Goal: Navigation & Orientation: Find specific page/section

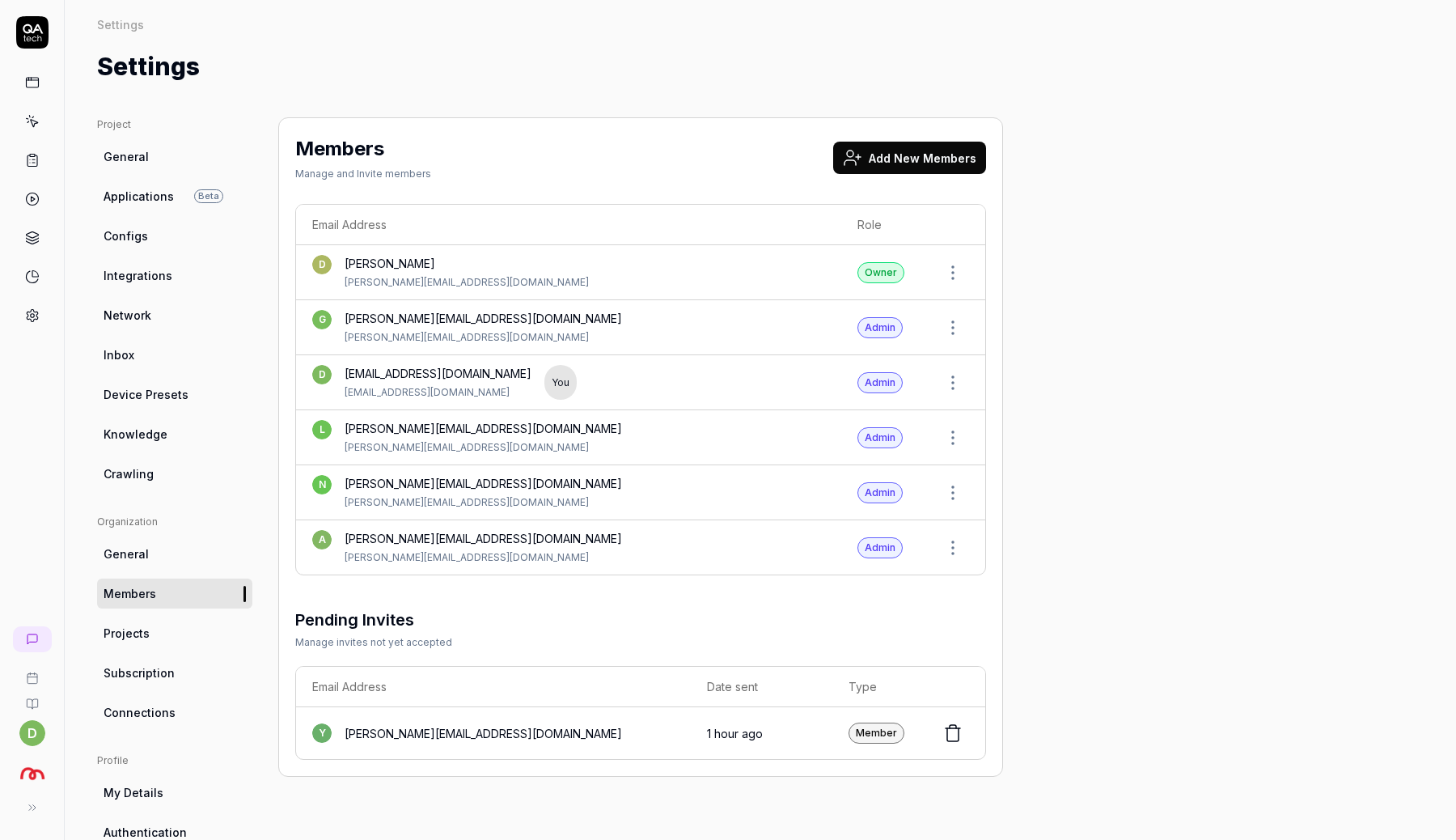
click at [35, 117] on icon at bounding box center [32, 121] width 15 height 15
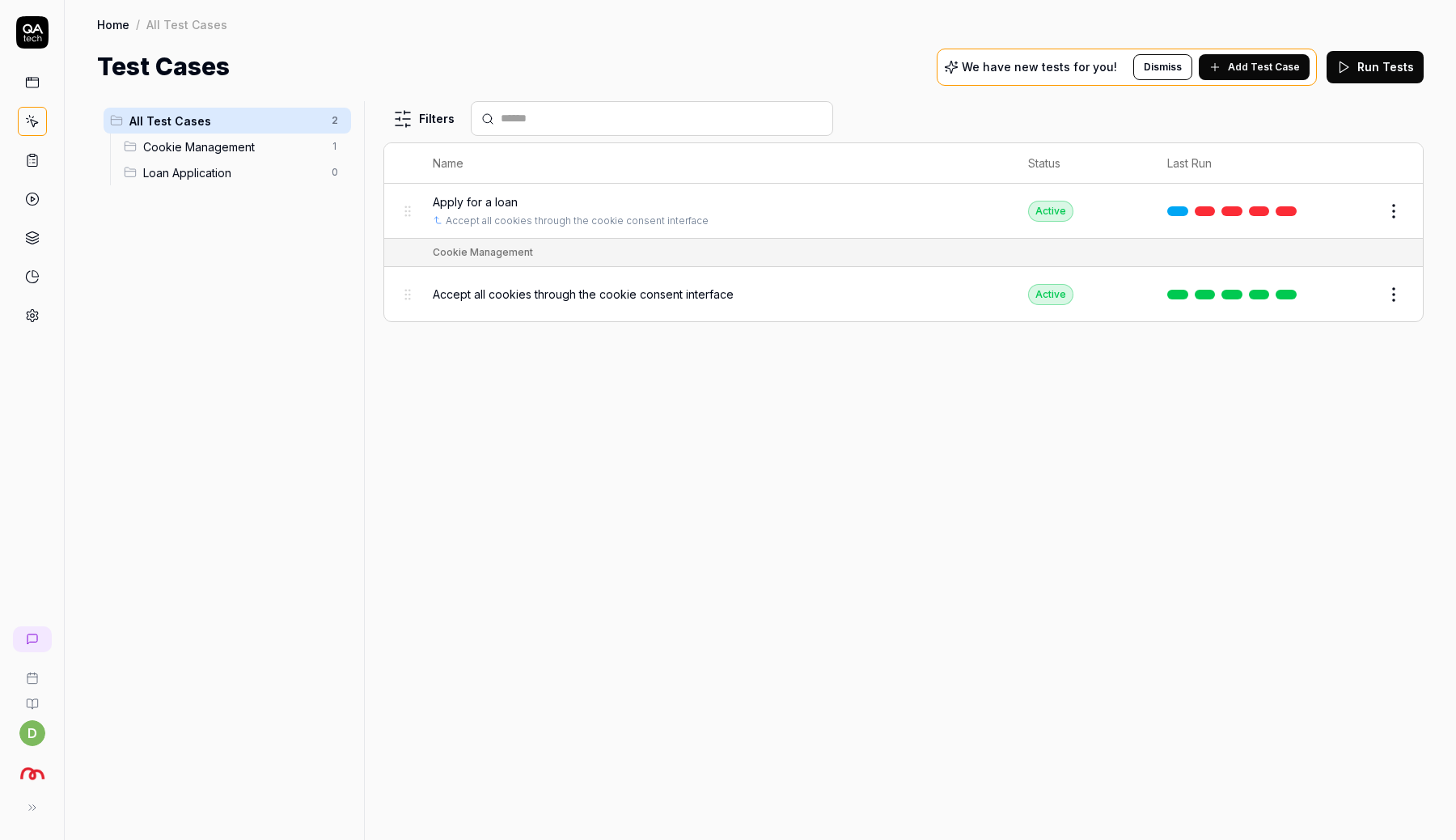
click at [770, 396] on div "Filters Name Status Last Run Apply for a loan Accept all cookies through the co…" at bounding box center [903, 470] width 1040 height 739
click at [212, 146] on span "Cookie Management" at bounding box center [232, 146] width 179 height 17
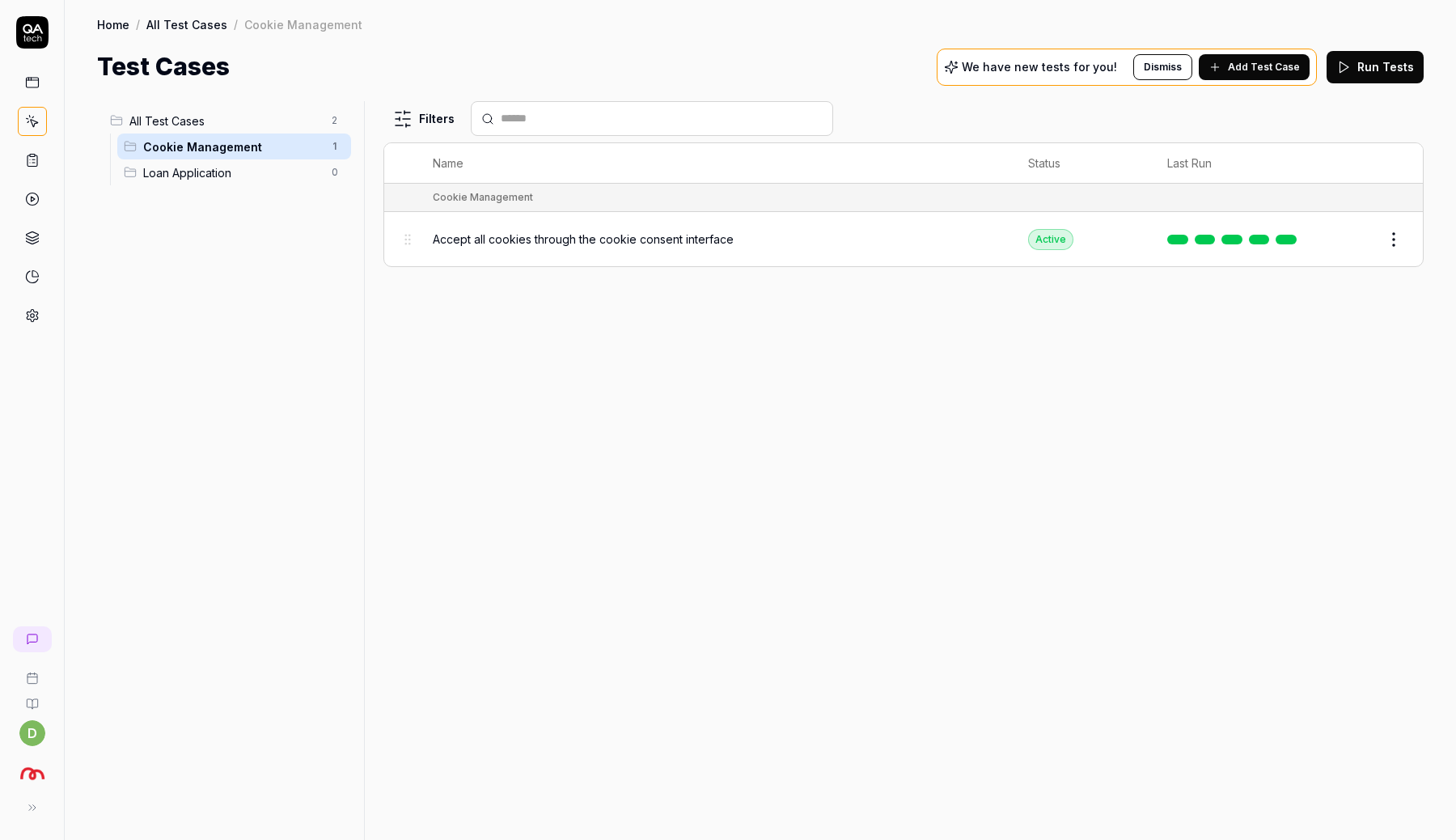
click at [210, 168] on span "Loan Application" at bounding box center [232, 172] width 179 height 17
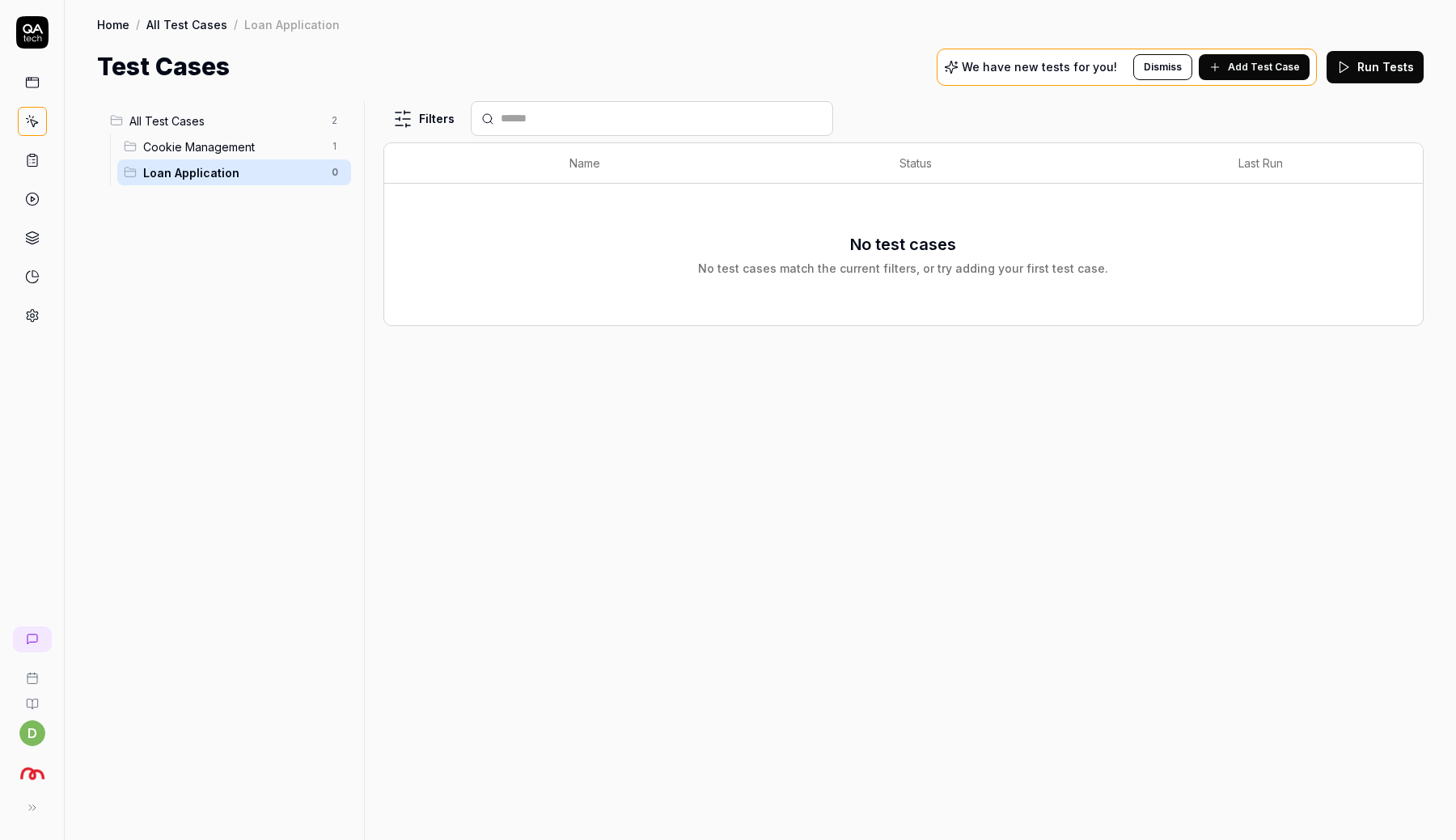
click at [217, 124] on span "All Test Cases" at bounding box center [225, 120] width 193 height 17
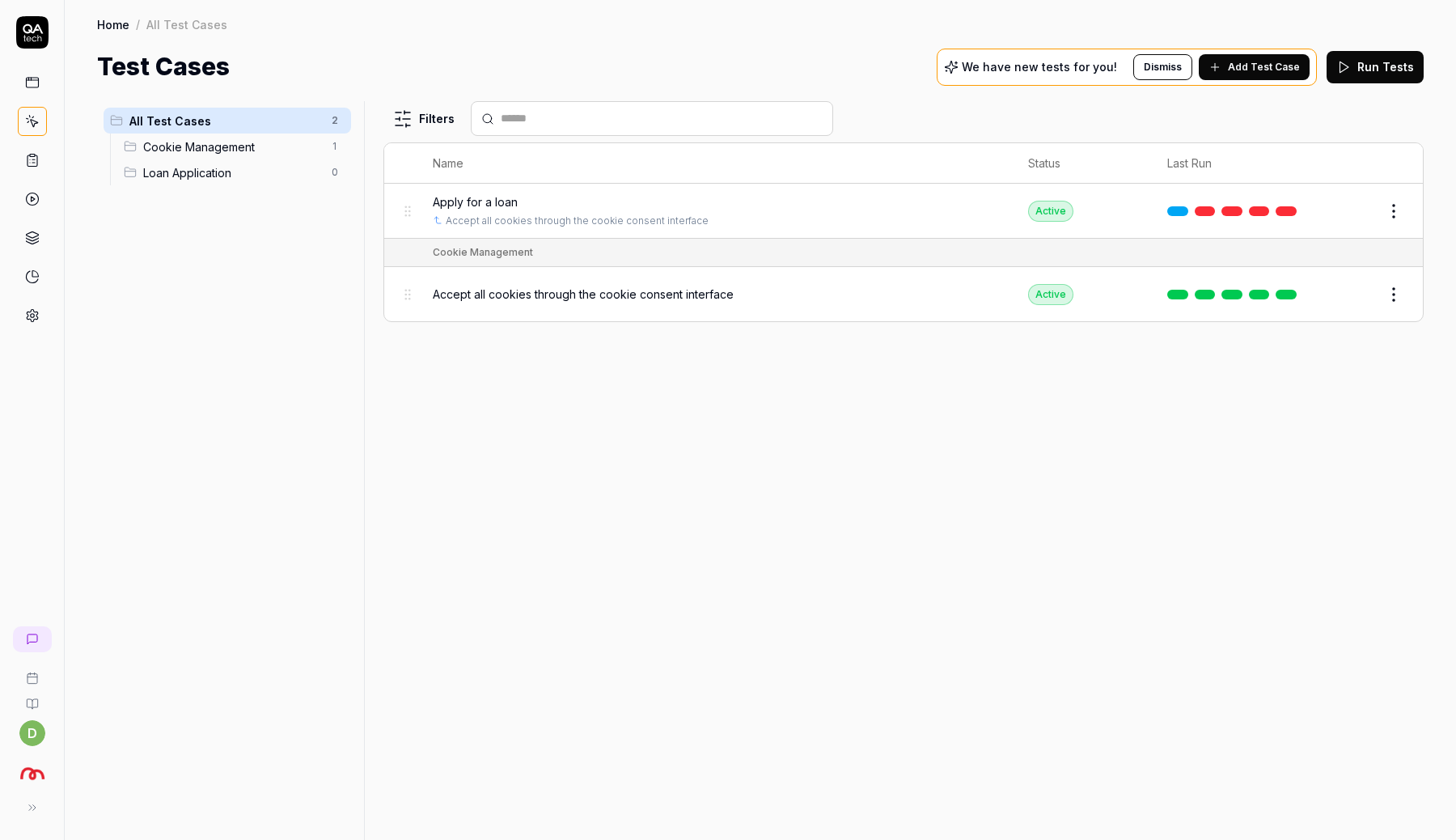
click at [675, 472] on div "Filters Name Status Last Run Apply for a loan Accept all cookies through the co…" at bounding box center [903, 470] width 1040 height 739
click at [34, 774] on img "button" at bounding box center [32, 774] width 29 height 29
click at [593, 602] on div "Filters Name Status Last Run Apply for a loan Accept all cookies through the co…" at bounding box center [903, 470] width 1040 height 739
